Goal: Task Accomplishment & Management: Use online tool/utility

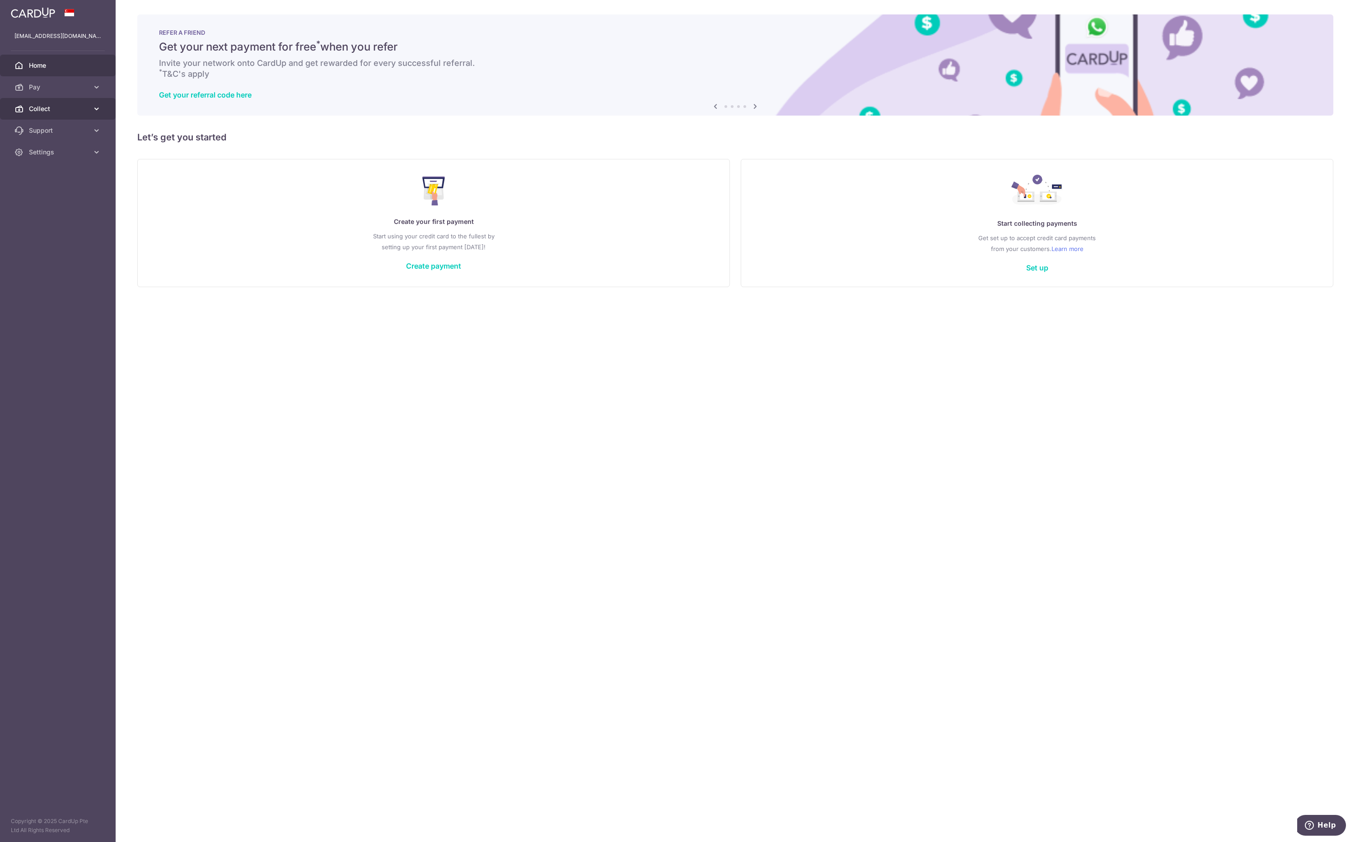
click at [57, 111] on span "Collect" at bounding box center [59, 108] width 60 height 9
click at [40, 131] on span "Dashboard" at bounding box center [59, 130] width 60 height 9
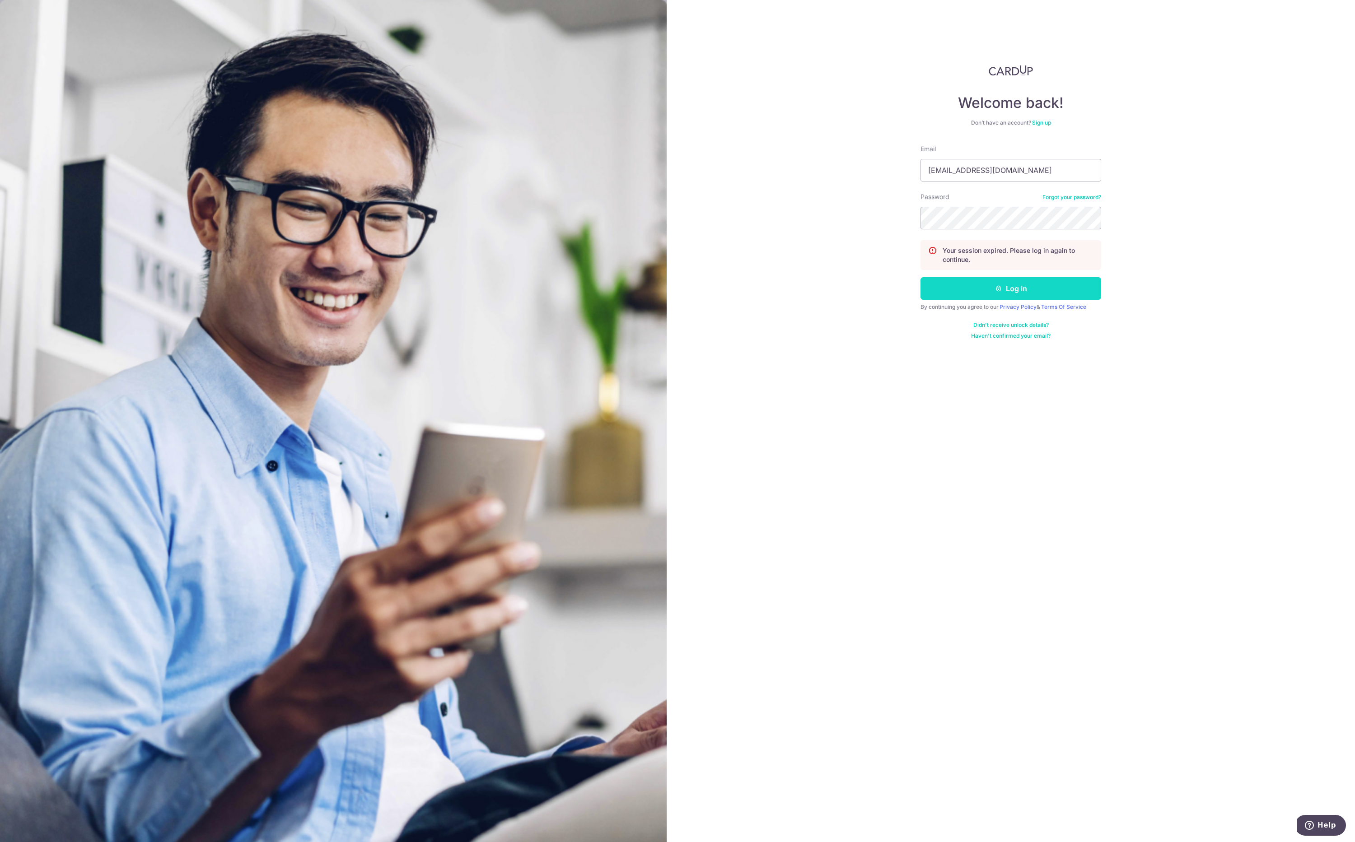
click at [1015, 291] on button "Log in" at bounding box center [1010, 288] width 181 height 23
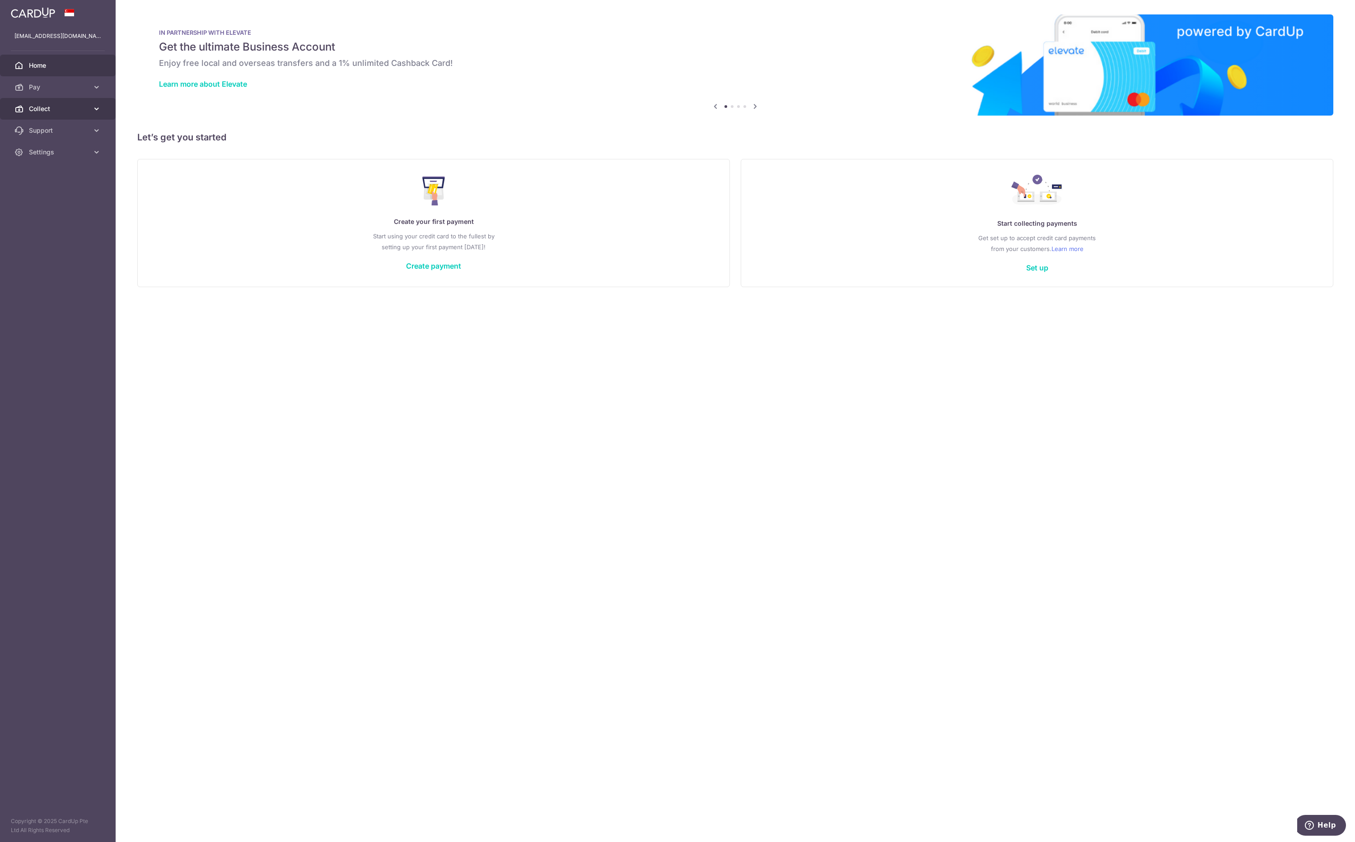
click at [32, 106] on span "Collect" at bounding box center [59, 108] width 60 height 9
click at [43, 133] on span "Dashboard" at bounding box center [59, 130] width 60 height 9
